Goal: Browse casually: Explore the website without a specific task or goal

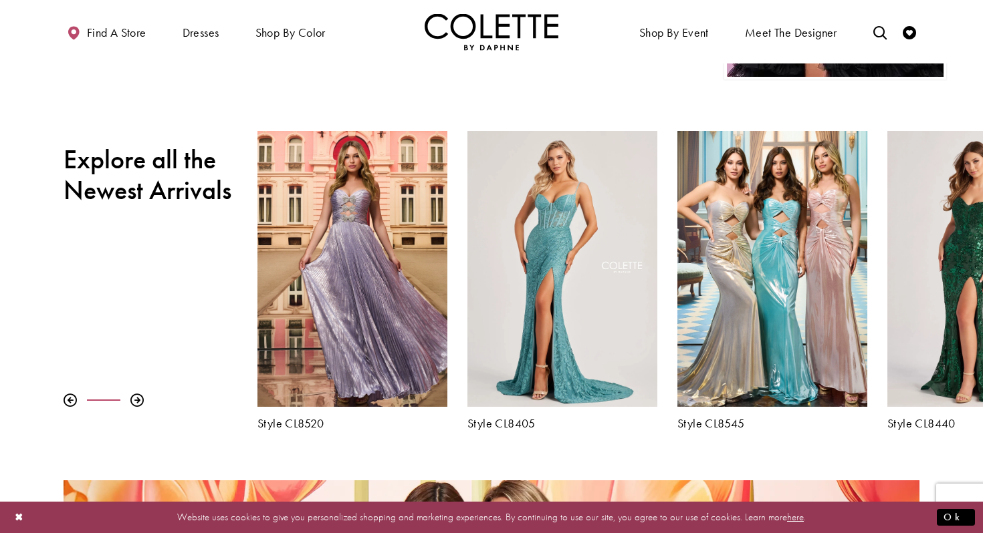
scroll to position [440, 0]
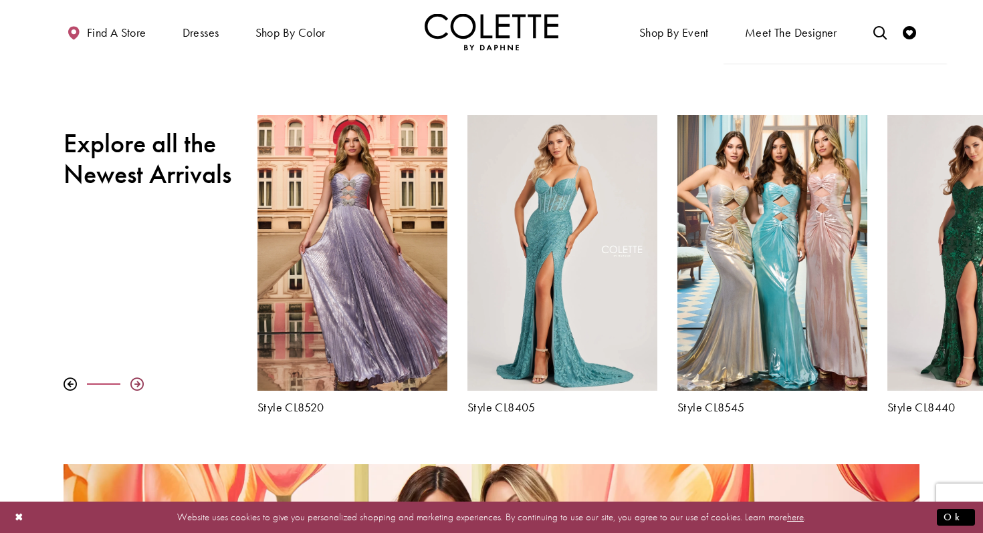
click at [133, 390] on div at bounding box center [136, 384] width 13 height 13
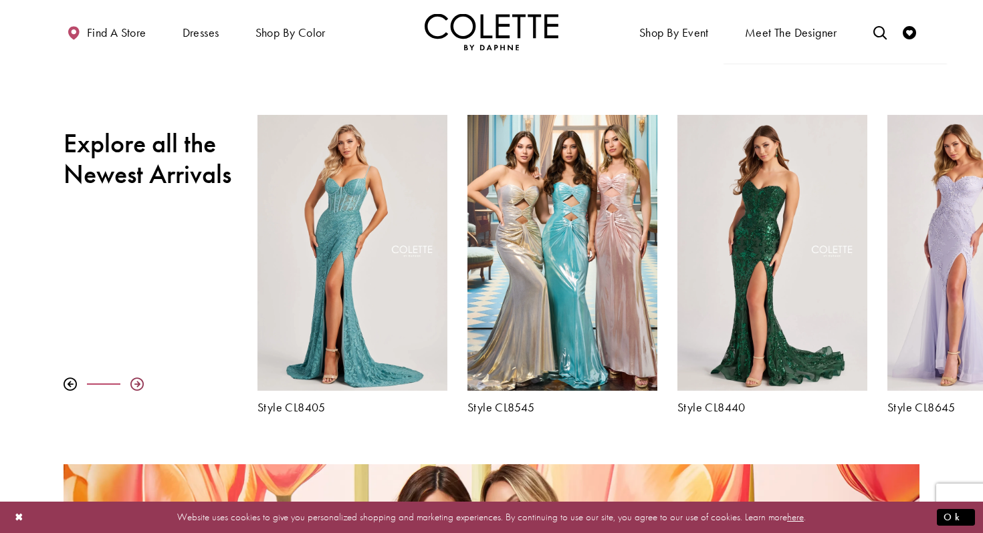
click at [133, 390] on div at bounding box center [136, 384] width 13 height 13
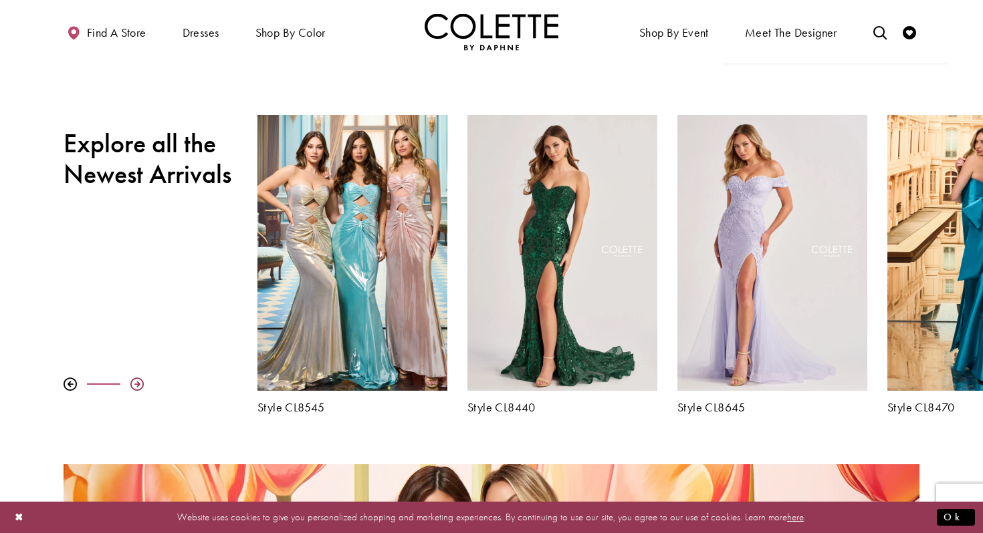
click at [133, 390] on div at bounding box center [136, 384] width 13 height 13
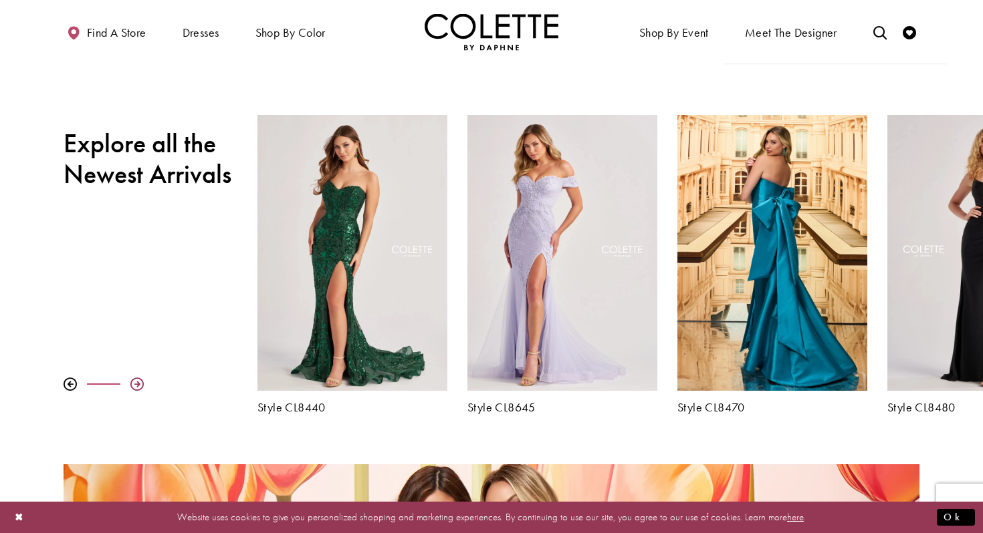
click at [133, 390] on div at bounding box center [136, 384] width 13 height 13
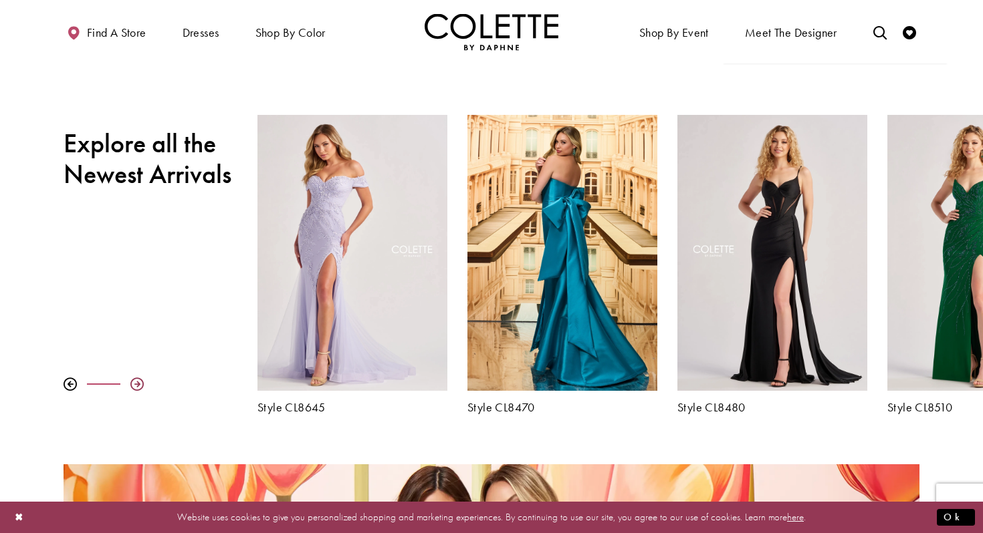
click at [133, 390] on div at bounding box center [136, 384] width 13 height 13
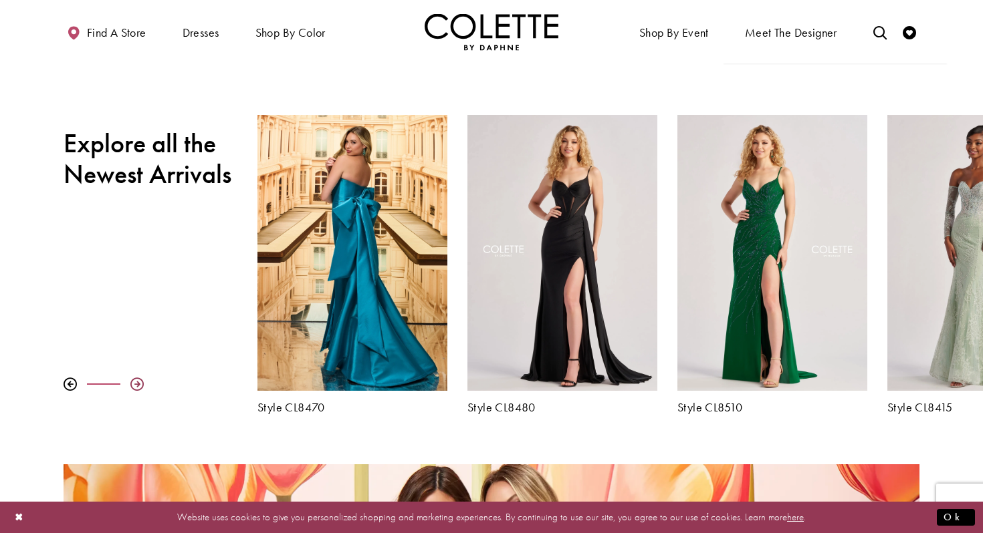
click at [133, 390] on div at bounding box center [136, 384] width 13 height 13
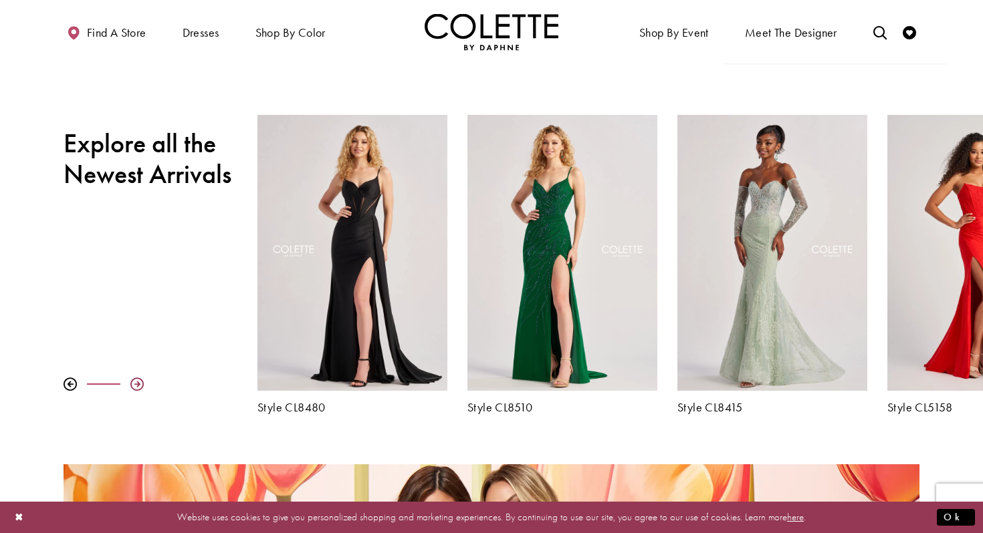
click at [133, 390] on div at bounding box center [136, 384] width 13 height 13
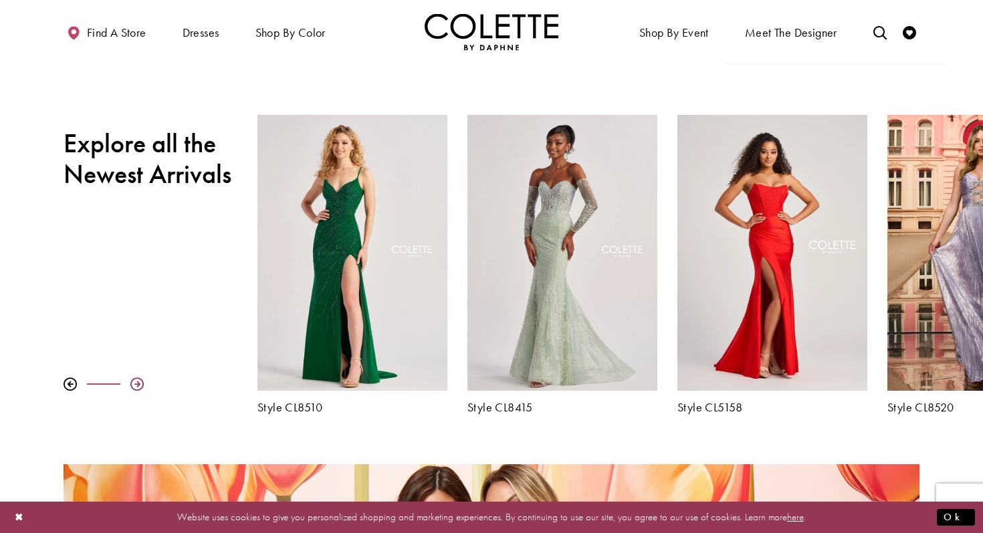
click at [133, 390] on div at bounding box center [136, 384] width 13 height 13
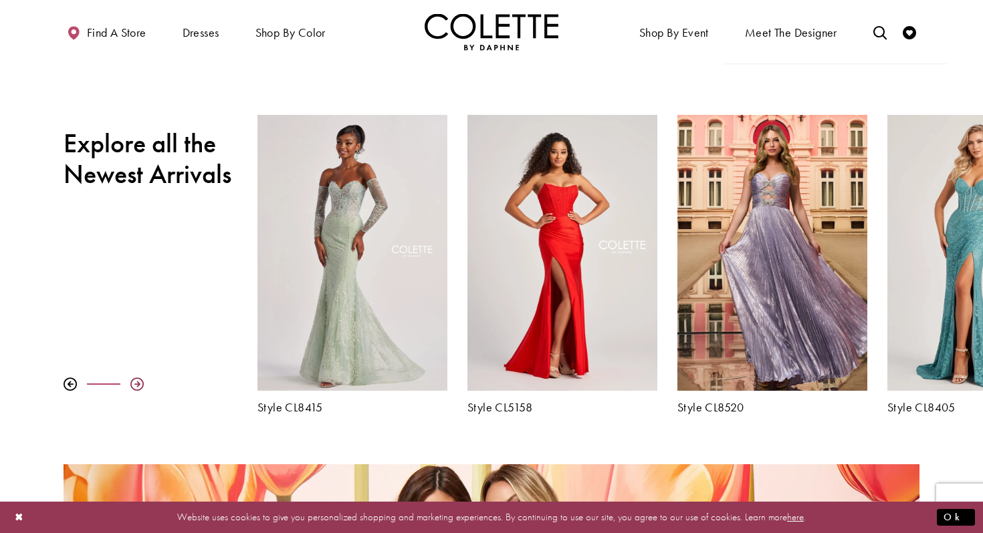
click at [133, 390] on div at bounding box center [136, 384] width 13 height 13
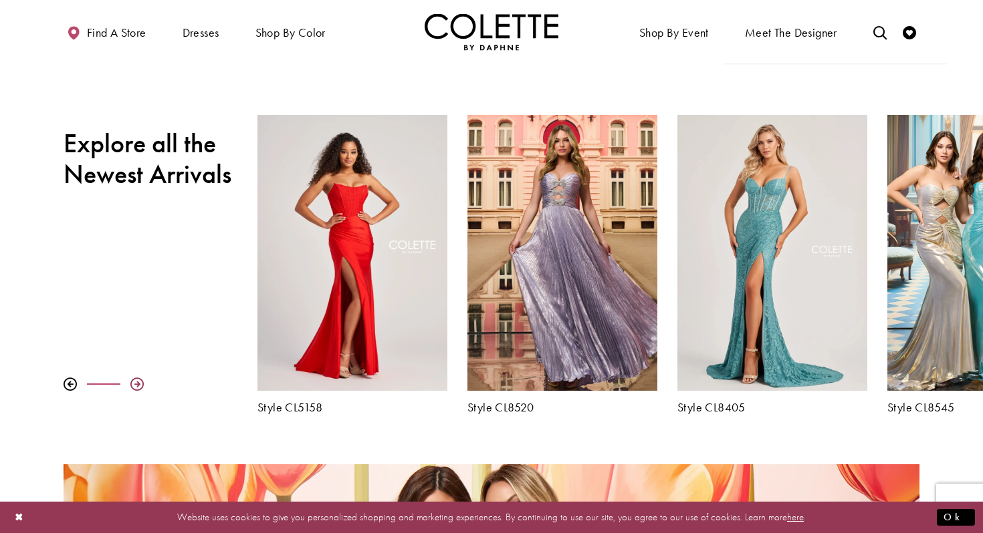
click at [133, 390] on div at bounding box center [136, 384] width 13 height 13
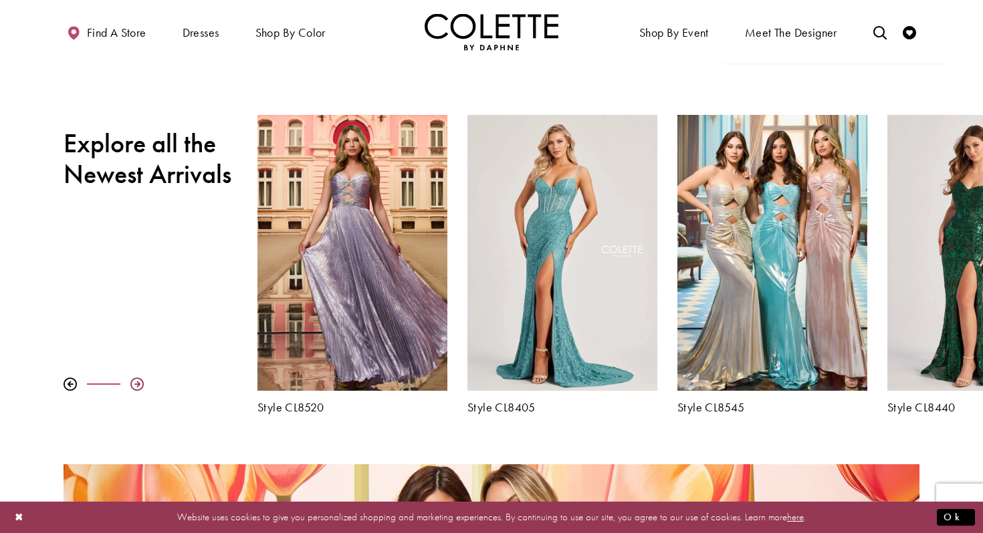
click at [133, 390] on div at bounding box center [136, 384] width 13 height 13
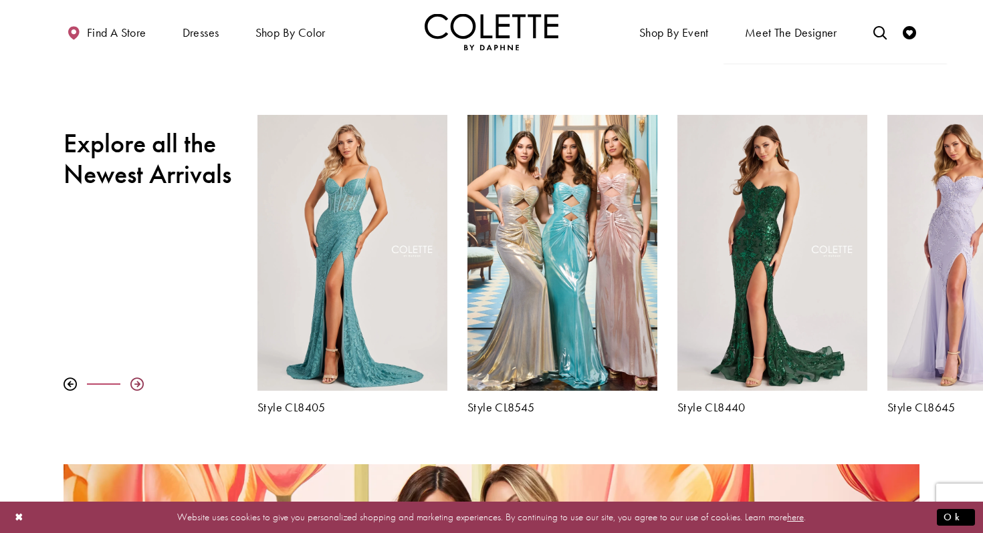
click at [133, 390] on div at bounding box center [136, 384] width 13 height 13
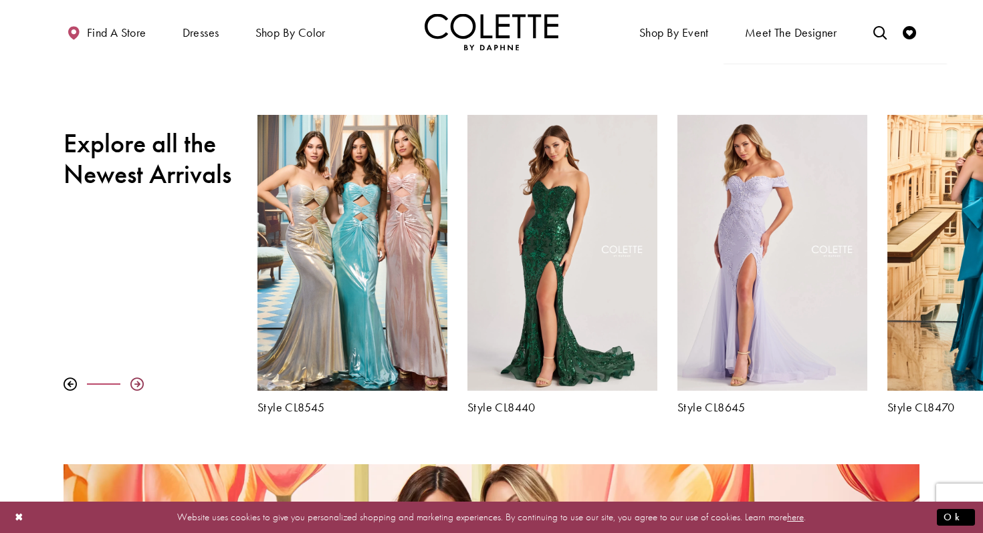
click at [133, 390] on div at bounding box center [136, 384] width 13 height 13
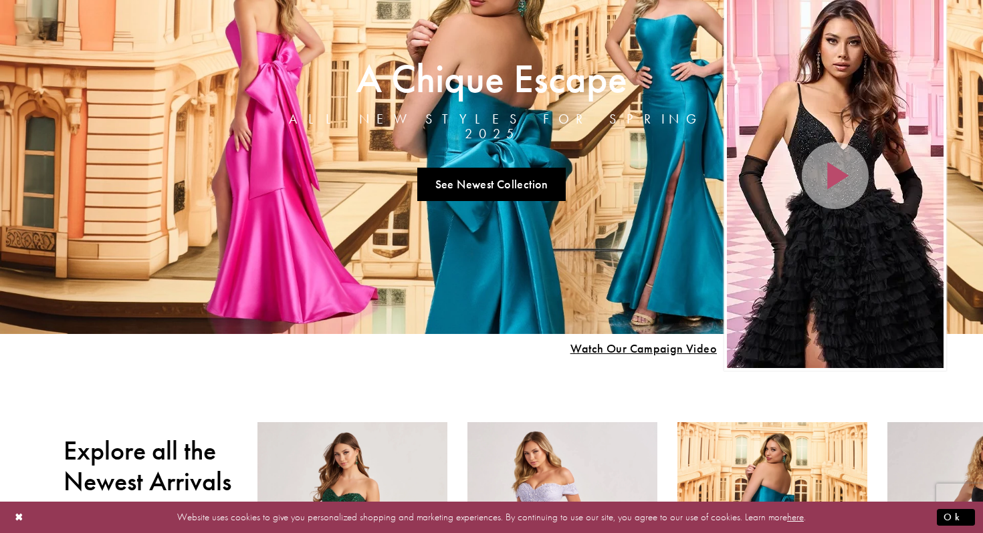
scroll to position [0, 0]
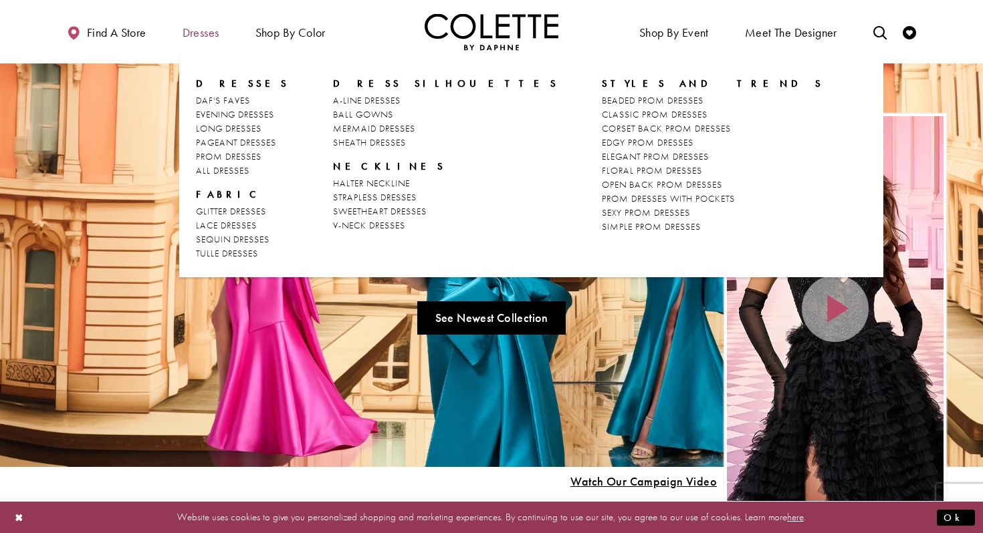
click at [201, 31] on span "Dresses" at bounding box center [200, 32] width 37 height 13
